Goal: Task Accomplishment & Management: Manage account settings

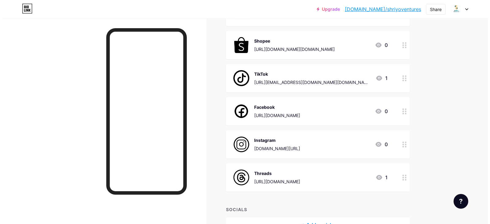
scroll to position [131, 0]
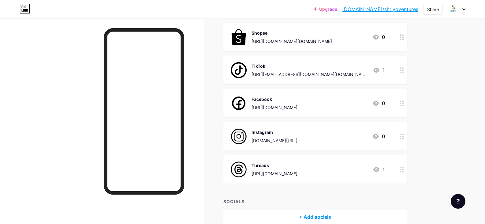
click at [403, 140] on div at bounding box center [402, 136] width 10 height 28
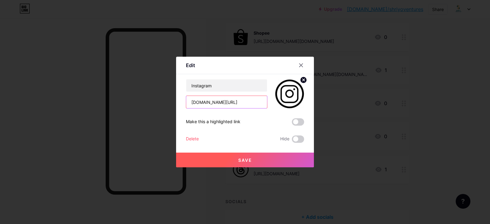
click at [255, 103] on input "[DOMAIN_NAME][URL]" at bounding box center [226, 102] width 81 height 12
type input "i"
paste input "[URL][DOMAIN_NAME][DOMAIN_NAME]"
type input "[URL][DOMAIN_NAME][DOMAIN_NAME]"
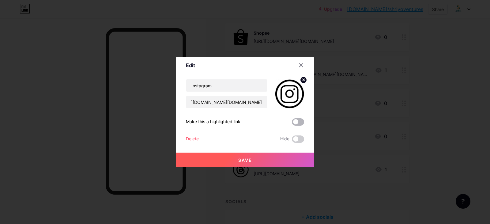
click at [294, 122] on span at bounding box center [298, 121] width 12 height 7
click at [292, 123] on input "checkbox" at bounding box center [292, 123] width 0 height 0
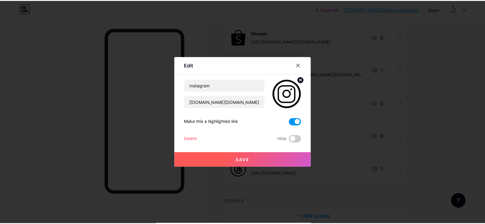
scroll to position [0, 0]
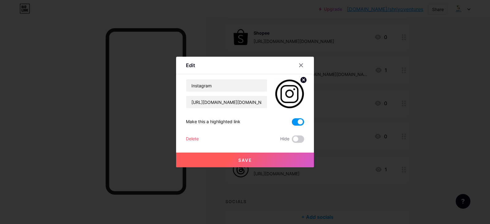
click at [295, 122] on span at bounding box center [298, 121] width 12 height 7
click at [292, 123] on input "checkbox" at bounding box center [292, 123] width 0 height 0
click at [295, 122] on span at bounding box center [298, 121] width 12 height 7
click at [292, 123] on input "checkbox" at bounding box center [292, 123] width 0 height 0
click at [255, 160] on button "Save" at bounding box center [245, 159] width 138 height 15
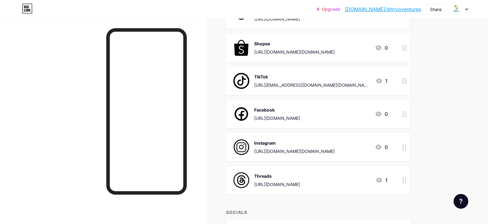
scroll to position [131, 0]
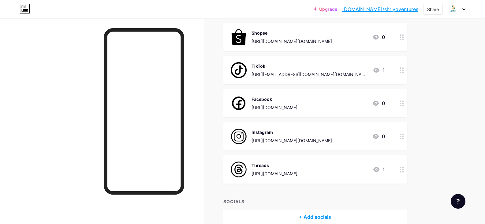
click at [308, 218] on div "+ Add socials" at bounding box center [315, 216] width 184 height 15
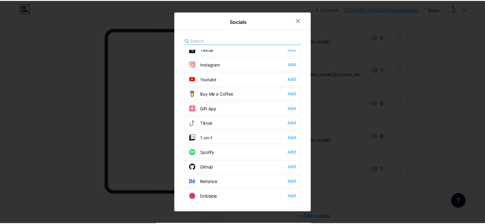
scroll to position [0, 0]
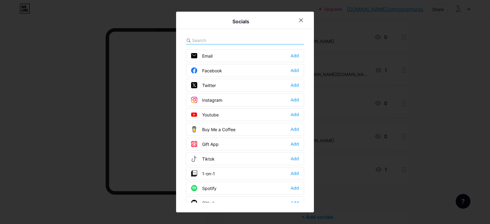
click at [218, 38] on input "text" at bounding box center [226, 40] width 68 height 6
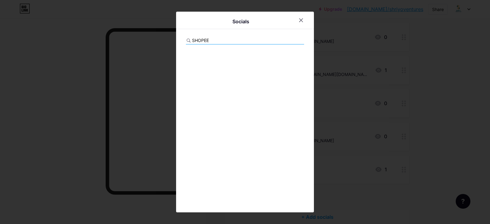
type input "SHOPEE"
click at [299, 20] on icon at bounding box center [301, 20] width 5 height 5
